Goal: Transaction & Acquisition: Purchase product/service

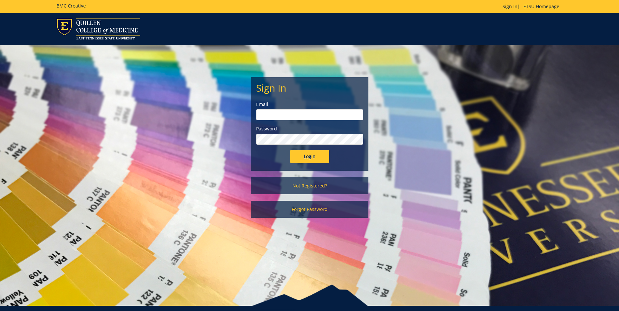
click at [282, 116] on input "email" at bounding box center [309, 114] width 107 height 11
type input "quallsd@etsu.edu"
click at [309, 156] on input "Login" at bounding box center [309, 156] width 39 height 13
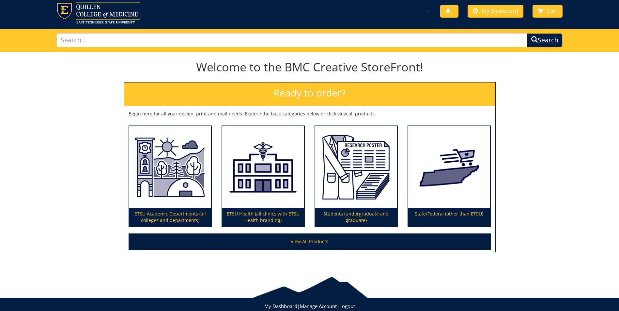
scroll to position [34, 0]
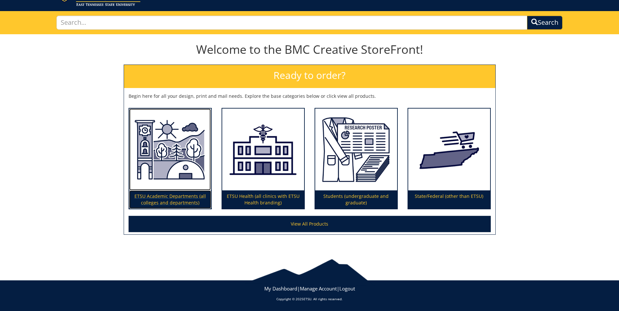
click at [164, 196] on p "ETSU Academic Departments (all colleges and departments)" at bounding box center [170, 200] width 82 height 18
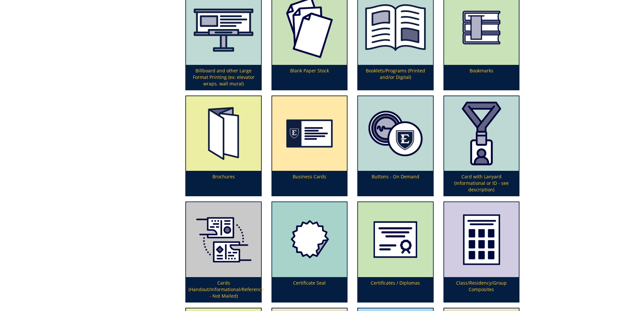
scroll to position [344, 0]
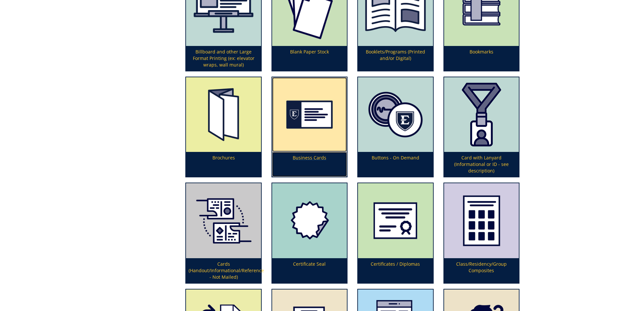
click at [304, 158] on p "Business Cards" at bounding box center [309, 164] width 75 height 25
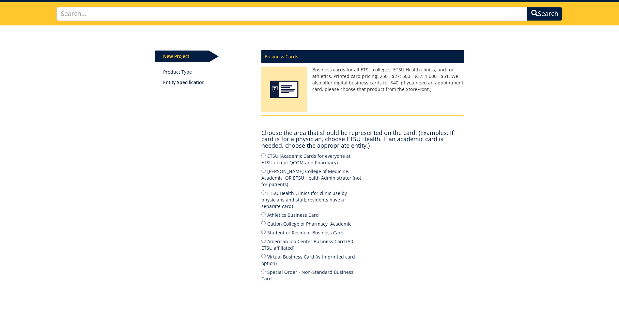
scroll to position [43, 0]
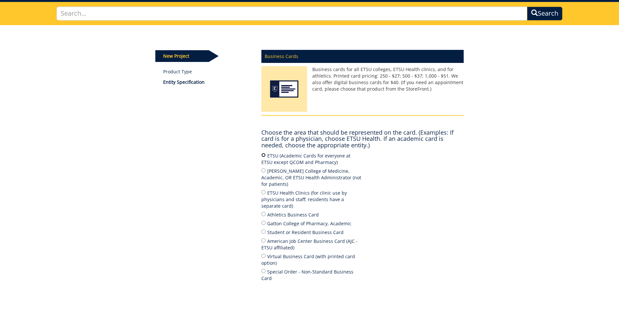
click at [262, 155] on input "ETSU (Academic Cards for everyone at ETSU except QCOM and Pharmacy)" at bounding box center [263, 155] width 4 height 4
radio input "true"
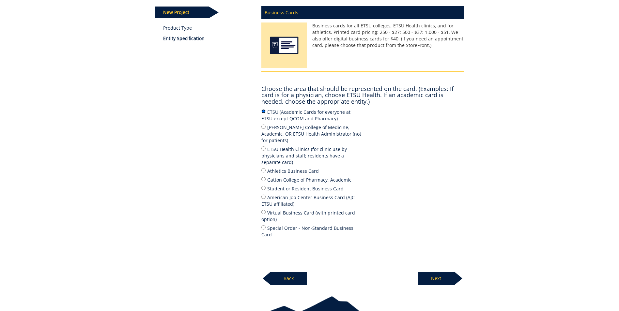
scroll to position [87, 0]
click at [439, 272] on p "Next" at bounding box center [436, 278] width 37 height 13
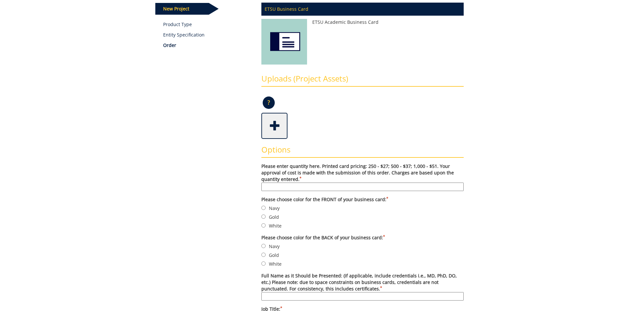
scroll to position [91, 0]
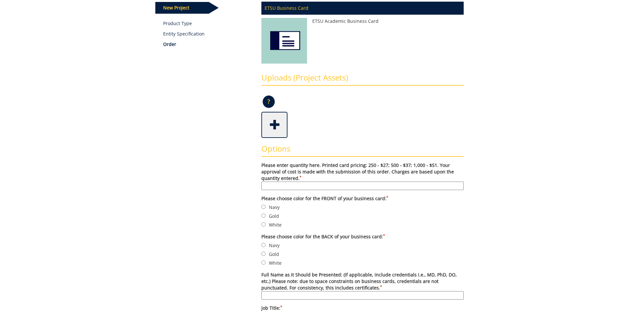
click at [333, 187] on input "Please enter quantity here. Printed card pricing: 250 - $27; 500 - $37; 1,000 -…" at bounding box center [362, 186] width 202 height 8
type input "250"
click at [263, 216] on input "Gold" at bounding box center [263, 216] width 4 height 4
radio input "true"
click at [263, 254] on input "Gold" at bounding box center [263, 254] width 4 height 4
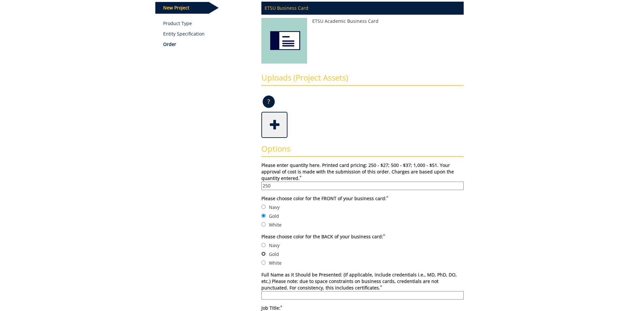
radio input "true"
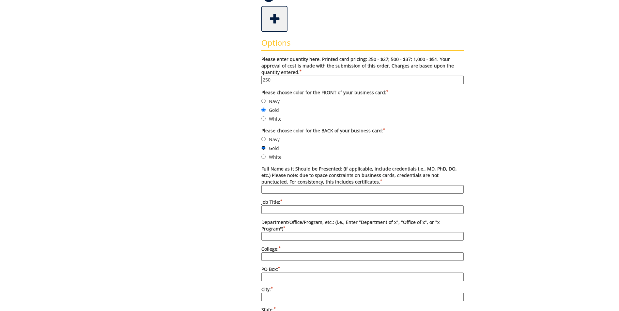
scroll to position [198, 0]
click at [293, 189] on input "Full Name as it Should be Presented: (if applicable, include credentials i.e., …" at bounding box center [362, 189] width 202 height 8
type input "Liv H. Detwiler, PhD"
type input "Senior Lecturer"
type input "Department of Literature and Language"
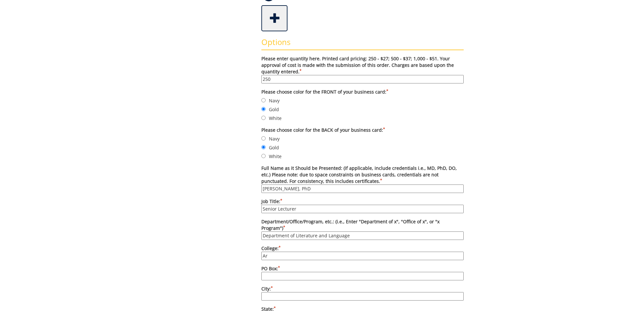
type input "A"
type input "College of Arts and Sciences"
type input "70683"
click at [280, 292] on input "City: *" at bounding box center [362, 296] width 202 height 8
type input "Johnson City"
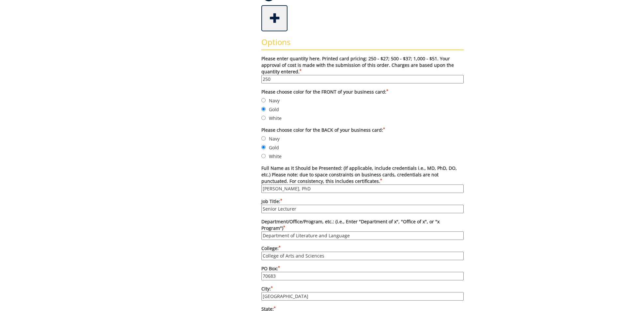
scroll to position [201, 0]
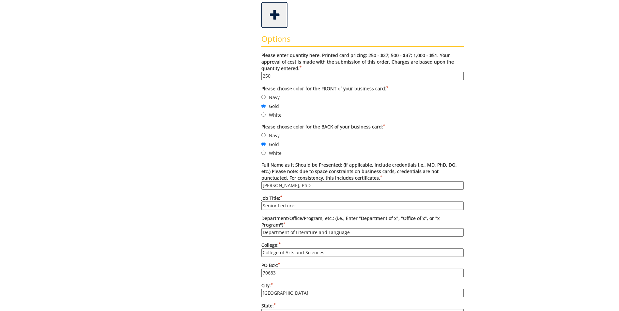
type input "TN"
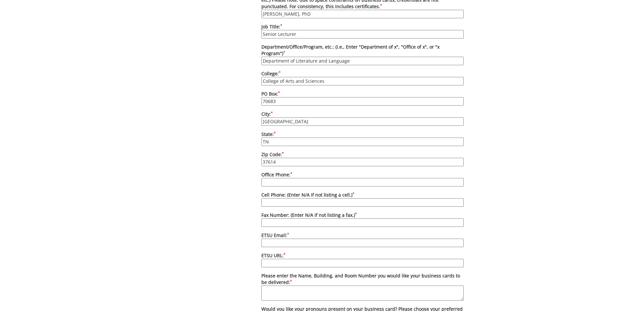
type input "37614"
click at [263, 178] on input "Office Phone: *" at bounding box center [362, 182] width 202 height 8
type input "423-439-5991"
click at [275, 198] on input "Cell Phone: (Enter N/A if not listing a cell.) *" at bounding box center [362, 202] width 202 height 8
type input "N/A"
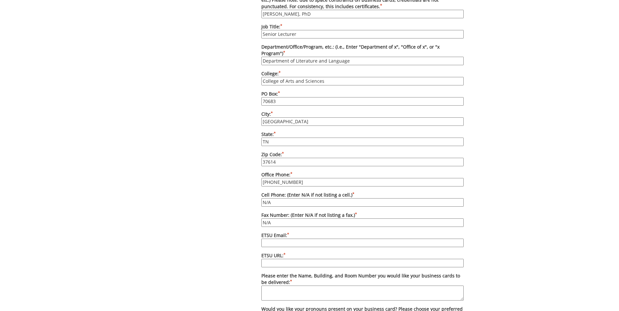
type input "N/A"
type input "detwiler@etsu.edu"
click at [268, 259] on input "ETSU URL: *" at bounding box center [362, 263] width 202 height 8
paste input "etsu.edu/cas/litlang"
type input "etsu.edu/cas/litlang"
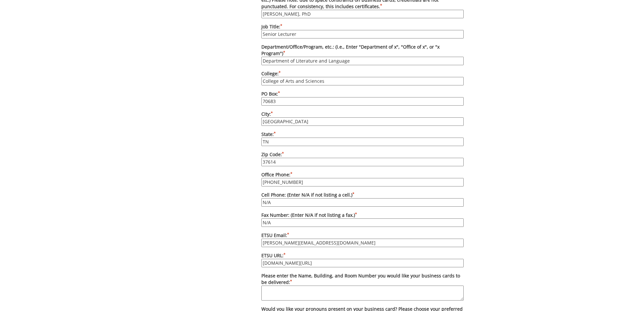
click at [289, 286] on textarea "Please enter the Name, Building, and Room Number you would like your business c…" at bounding box center [362, 293] width 202 height 15
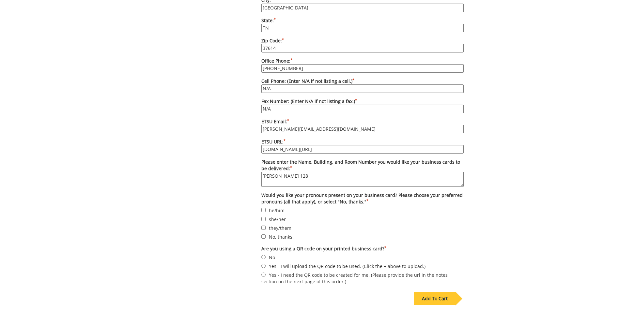
scroll to position [494, 0]
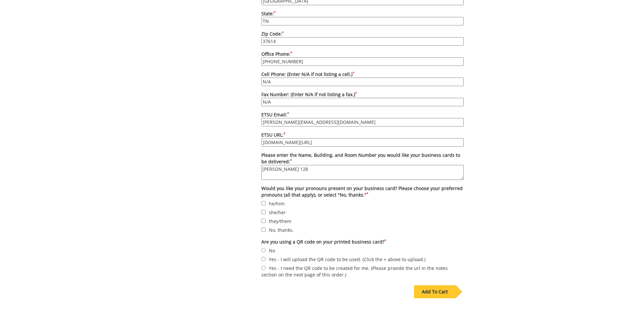
type textarea "Burleson 128"
click at [264, 210] on input "she/her" at bounding box center [263, 212] width 4 height 4
checkbox input "true"
click at [264, 248] on input "No" at bounding box center [263, 250] width 4 height 4
radio input "true"
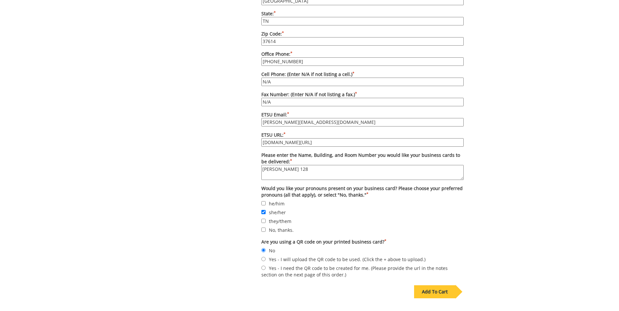
click at [432, 286] on div "Add To Cart" at bounding box center [434, 292] width 41 height 13
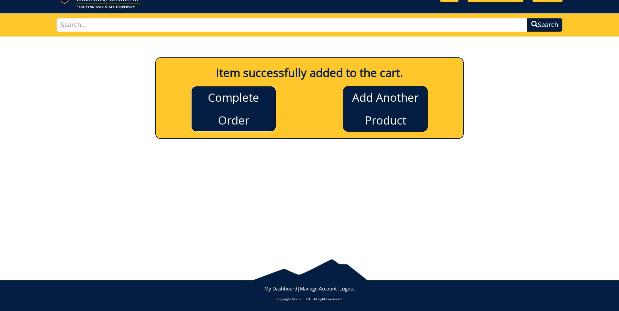
click at [240, 98] on link "Complete Order" at bounding box center [233, 109] width 85 height 46
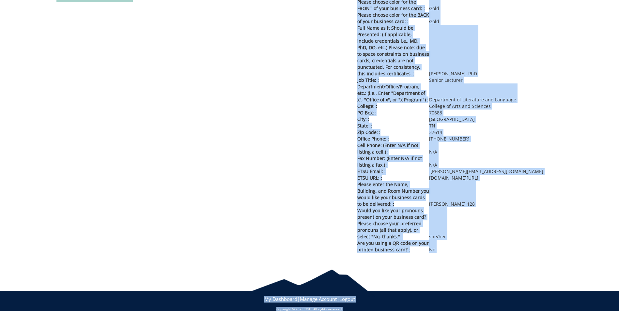
scroll to position [196, 0]
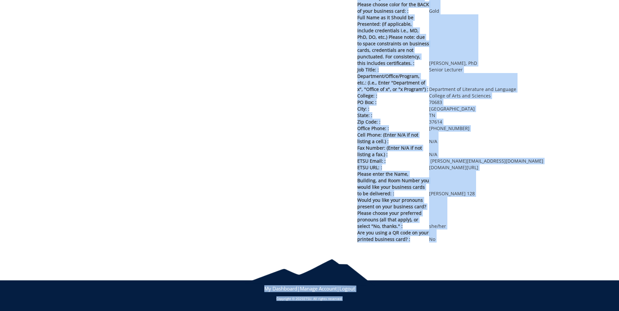
drag, startPoint x: 358, startPoint y: 93, endPoint x: 497, endPoint y: 309, distance: 257.8
click at [497, 309] on body "BMC Creative Welcome back, Diana ! | ETSU Homepage | BMC Creative Homepage | Lo…" at bounding box center [309, 57] width 619 height 507
click at [526, 129] on p "Office Phone: : 423-439-5991" at bounding box center [459, 128] width 205 height 7
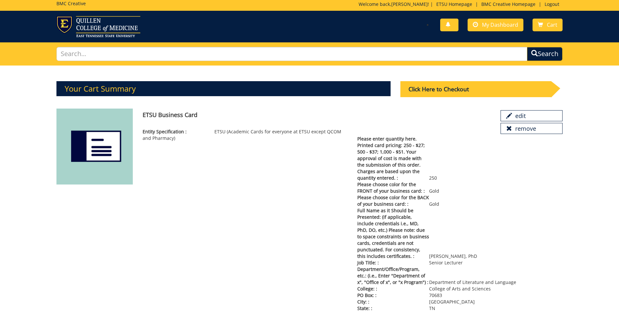
scroll to position [0, 0]
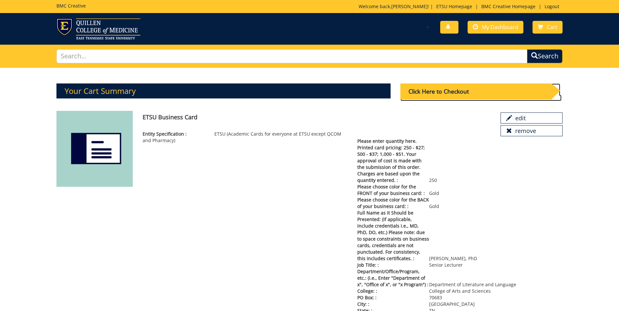
click at [430, 92] on div "Click Here to Checkout" at bounding box center [475, 92] width 151 height 16
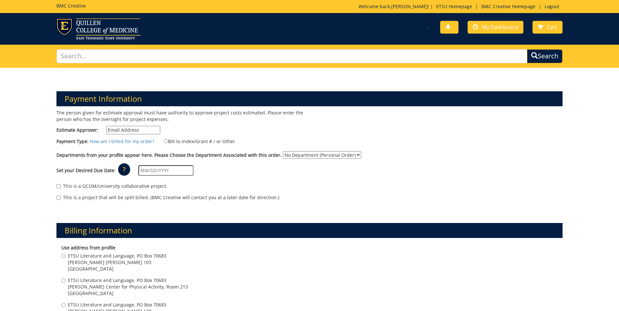
click at [147, 131] on input "Estimate Approver:" at bounding box center [133, 130] width 54 height 8
type input "[PERSON_NAME][EMAIL_ADDRESS][DOMAIN_NAME]"
type input "[DATE]"
type input "ETSU Literature and Language, PO Box 70683"
type input "[PERSON_NAME] [PERSON_NAME] 128"
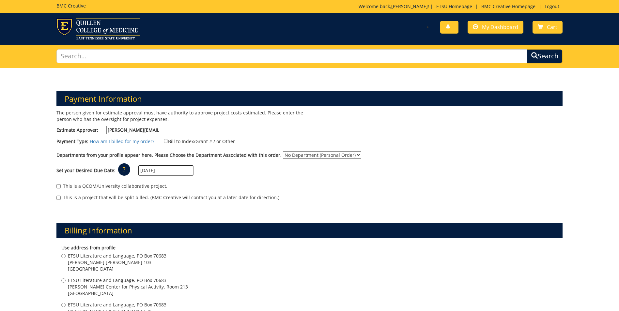
type input "[GEOGRAPHIC_DATA]"
type input "37614"
type input "ETSU Literature and Language, PO Box 70683"
type input "[PERSON_NAME] [PERSON_NAME] 128"
type input "[GEOGRAPHIC_DATA]"
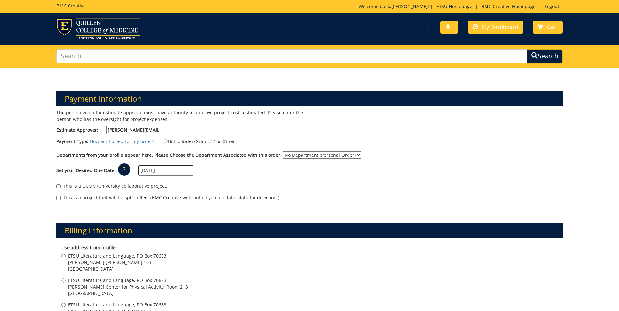
type input "37614"
click at [164, 141] on input "Bill to Index/Grant # / or Other" at bounding box center [166, 141] width 4 height 4
radio input "true"
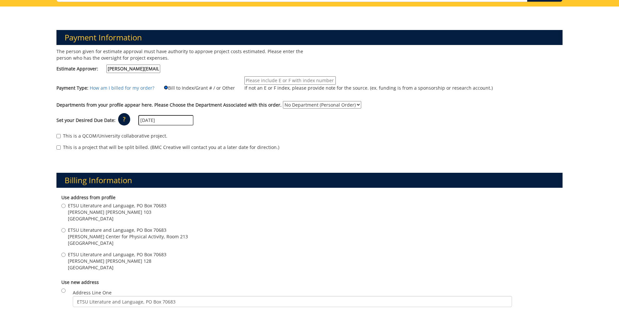
scroll to position [11, 0]
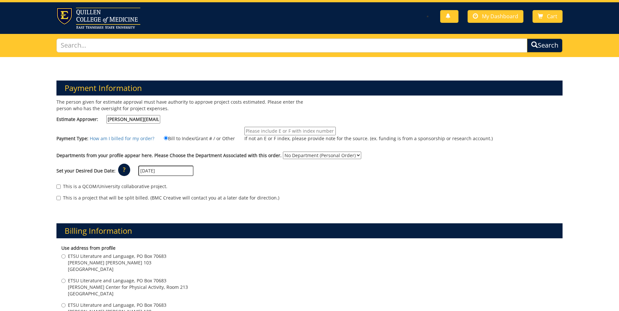
click at [250, 131] on input "If not an E or F index, please provide note for the source. (ex. funding is fro…" at bounding box center [289, 131] width 91 height 8
type input "E21300"
click at [350, 154] on select "No Department (Personal Order) Literature and Language" at bounding box center [322, 156] width 78 height 8
select select "111"
click at [283, 152] on select "No Department (Personal Order) Literature and Language" at bounding box center [322, 156] width 78 height 8
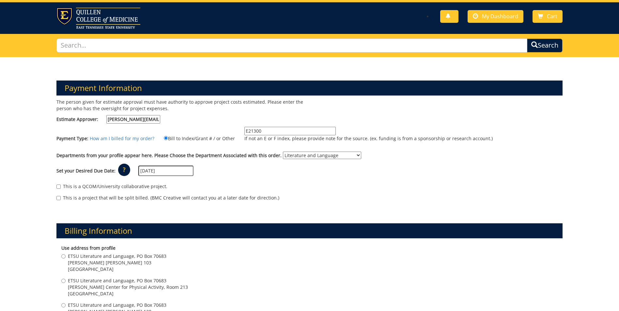
click at [150, 170] on input "09/19/2025" at bounding box center [165, 171] width 55 height 10
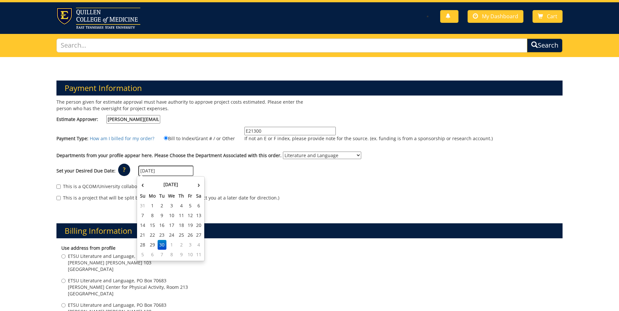
type input "09/30/2025"
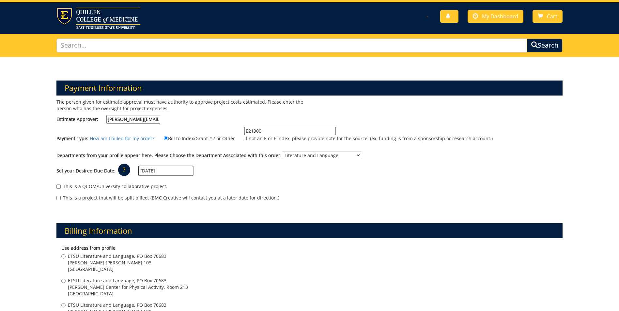
click at [294, 204] on div "This is a project that will be split billed. (BMC Creative will contact you at …" at bounding box center [309, 200] width 506 height 10
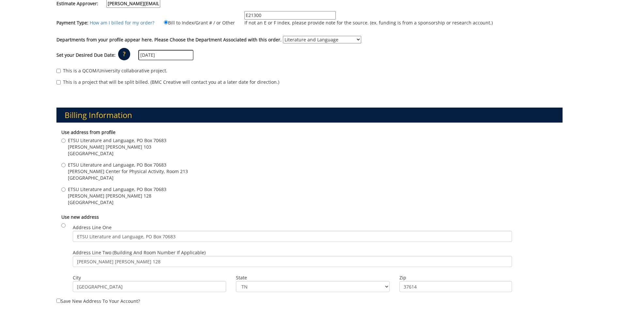
scroll to position [131, 0]
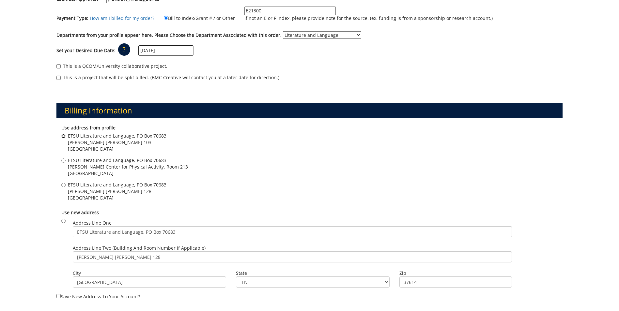
click at [62, 136] on input "ETSU Literature and Language, PO Box 70683 Burleson Hall 103 Johnson City , TN …" at bounding box center [63, 136] width 4 height 4
radio input "true"
click at [63, 136] on input "ETSU Literature and Language, PO Box 70683 Burleson Hall 103 Johnson City , TN …" at bounding box center [63, 136] width 4 height 4
click at [63, 186] on input "ETSU Literature and Language, PO Box 70683 Burleson Hall 128 Johnson City , TN …" at bounding box center [63, 185] width 4 height 4
radio input "true"
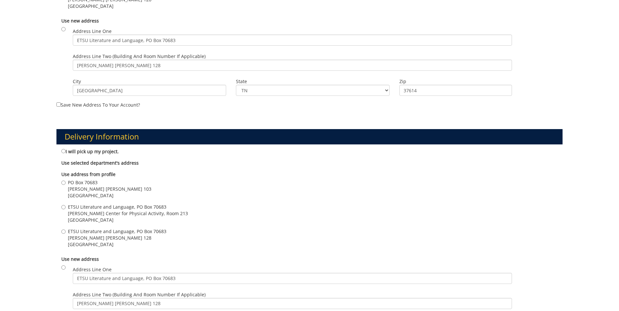
scroll to position [325, 0]
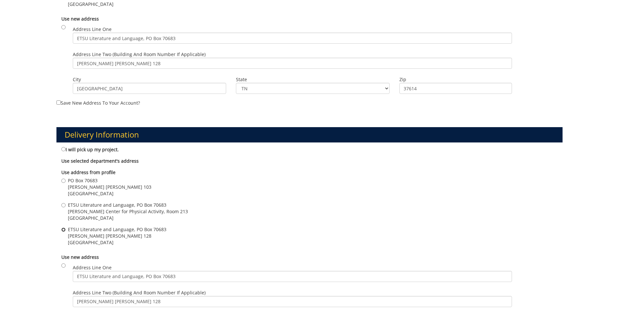
click at [64, 230] on input "ETSU Literature and Language, PO Box 70683 Burleson Hall 128 Johnson City , TN …" at bounding box center [63, 230] width 4 height 4
radio input "true"
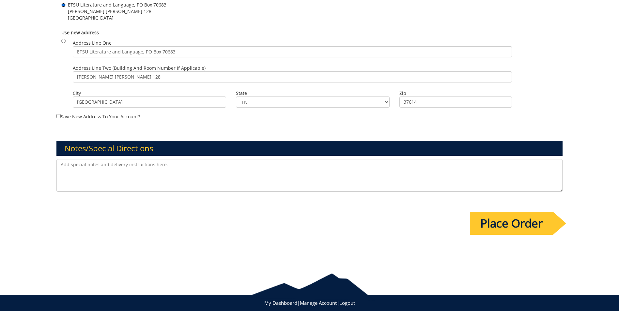
scroll to position [559, 0]
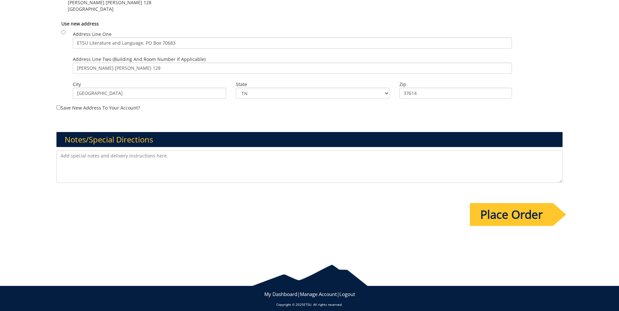
click at [515, 215] on input "Place Order" at bounding box center [511, 214] width 83 height 23
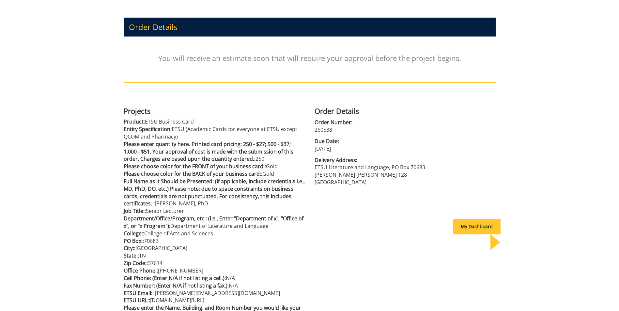
scroll to position [68, 0]
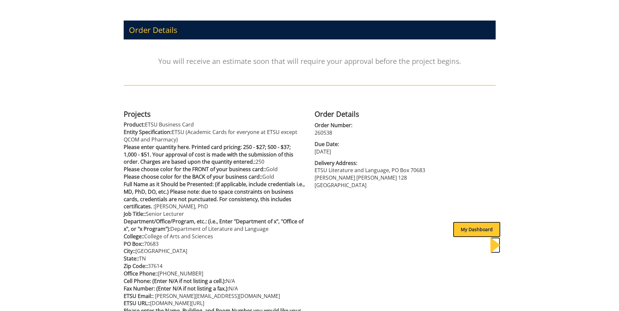
click at [469, 229] on div "My Dashboard" at bounding box center [477, 230] width 48 height 16
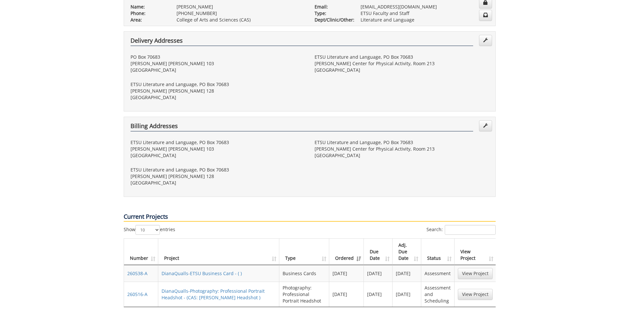
scroll to position [117, 0]
